Goal: Transaction & Acquisition: Purchase product/service

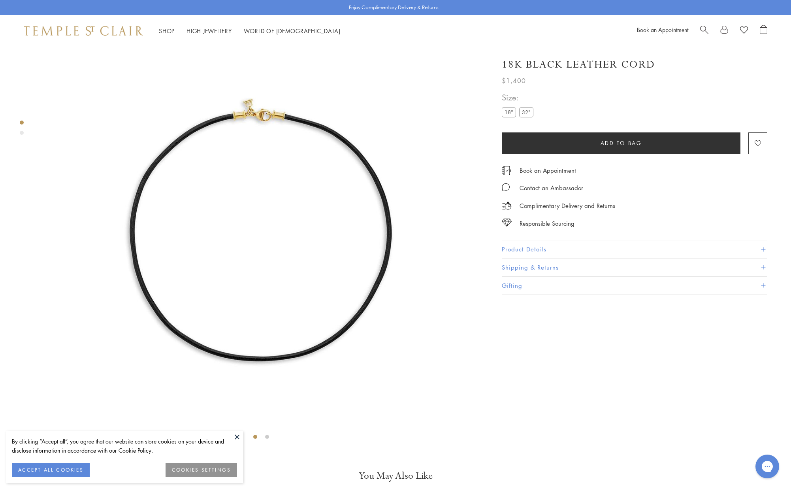
click at [528, 115] on label "32"" at bounding box center [526, 112] width 14 height 10
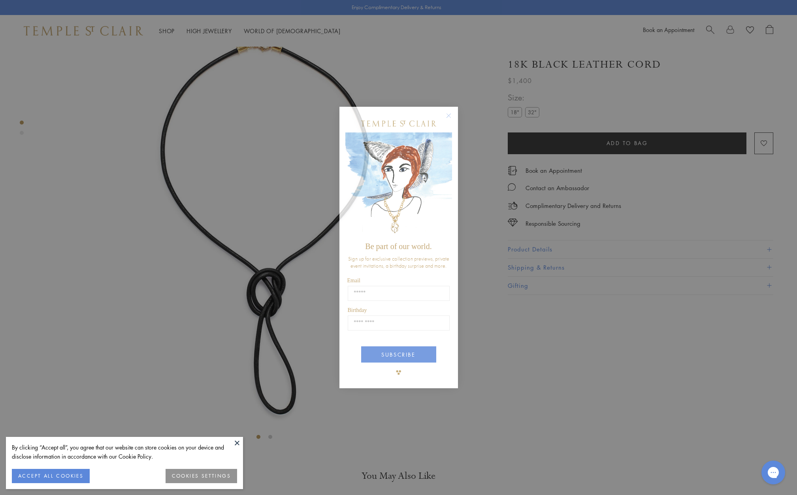
click at [505, 388] on div "Close dialog Be part of our world. Sign up for exclusive collection previews, p…" at bounding box center [398, 247] width 797 height 495
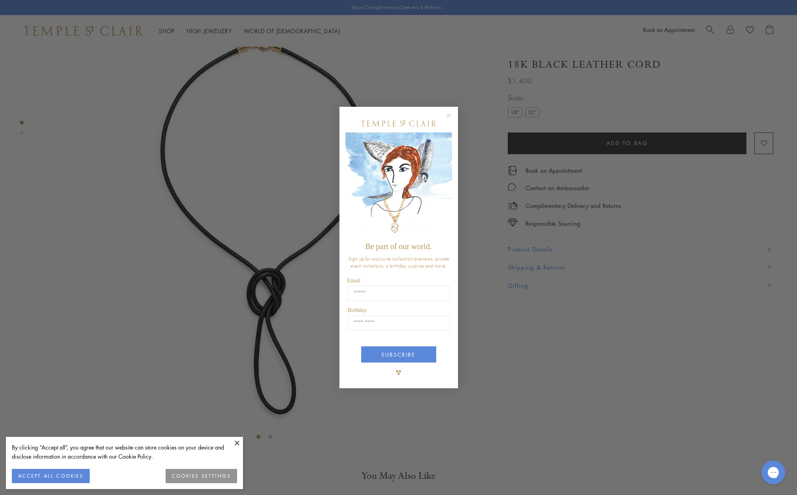
click at [450, 115] on circle "Close dialog" at bounding box center [448, 115] width 9 height 9
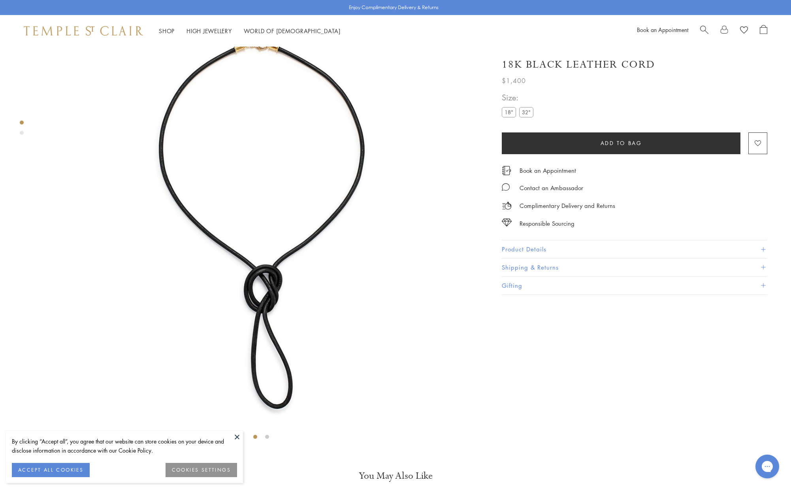
click at [237, 438] on button at bounding box center [237, 437] width 12 height 12
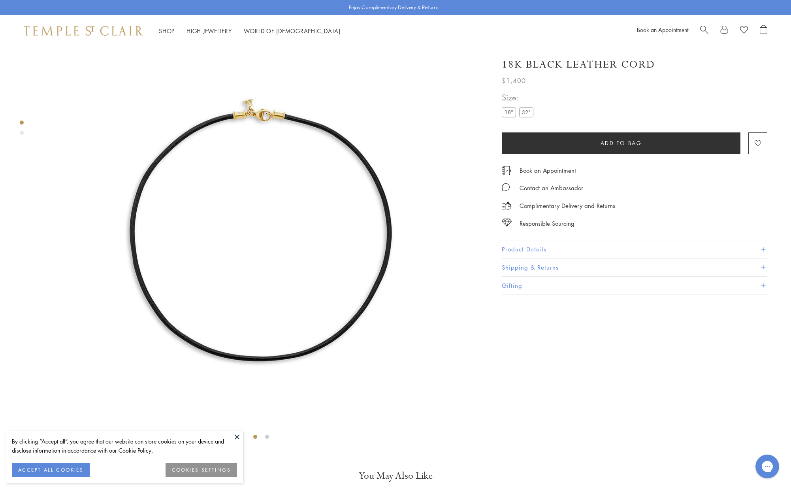
click at [523, 114] on label "32"" at bounding box center [526, 112] width 14 height 10
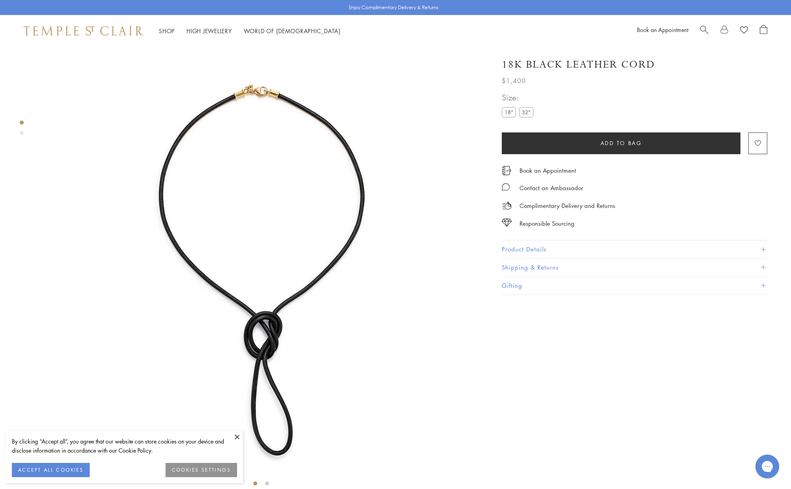
click at [272, 85] on img at bounding box center [260, 268] width 443 height 443
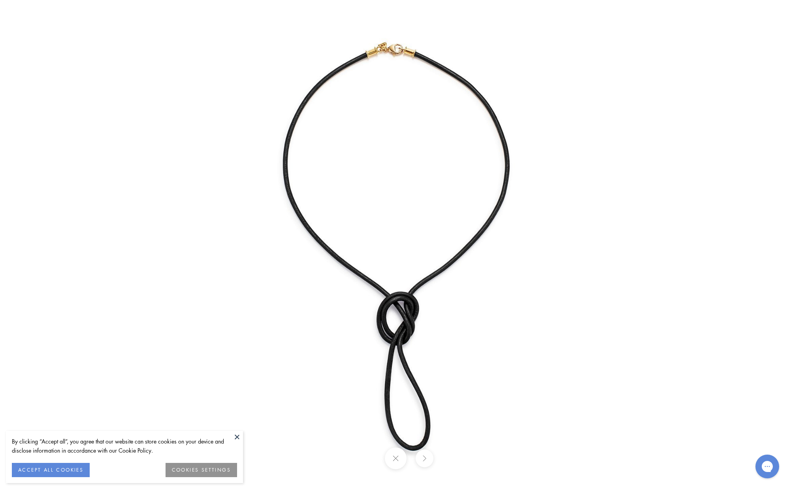
click at [403, 55] on img at bounding box center [395, 244] width 489 height 489
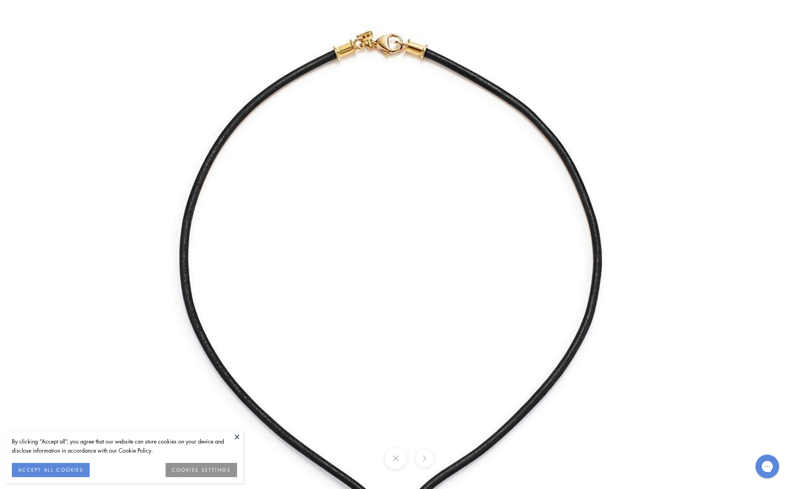
click at [237, 433] on button at bounding box center [237, 437] width 12 height 12
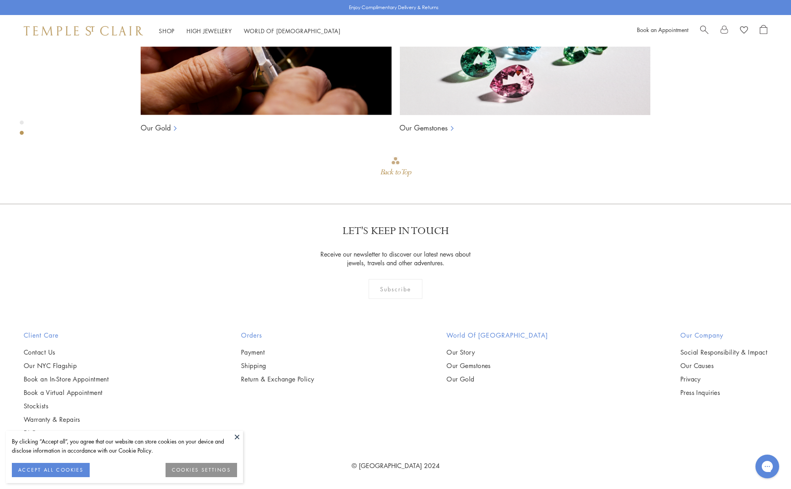
scroll to position [797, 0]
click at [237, 438] on button at bounding box center [237, 437] width 12 height 12
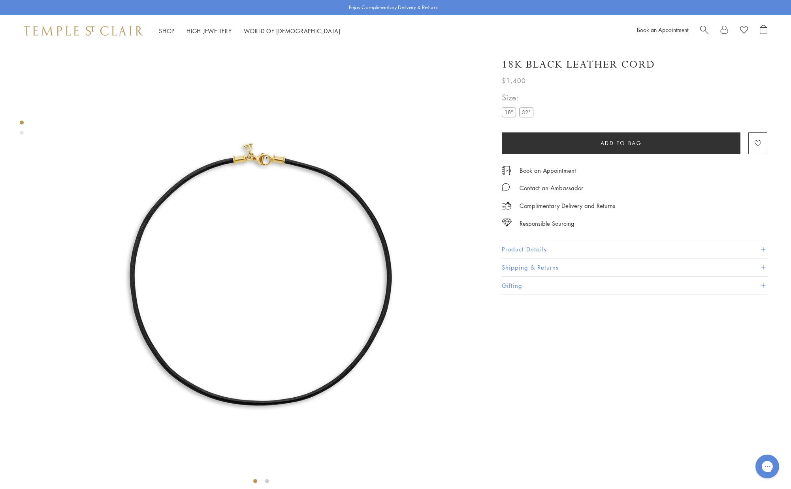
scroll to position [0, 0]
